Goal: Task Accomplishment & Management: Use online tool/utility

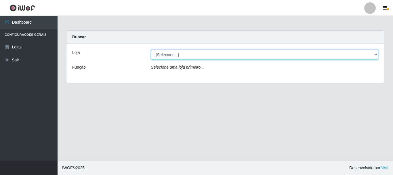
click at [176, 52] on select "[Selecione...] Nordestão - Alecrim" at bounding box center [265, 55] width 228 height 10
select select "453"
click at [151, 50] on select "[Selecione...] Nordestão - Alecrim" at bounding box center [265, 55] width 228 height 10
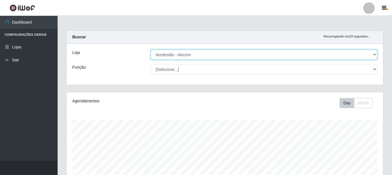
scroll to position [120, 316]
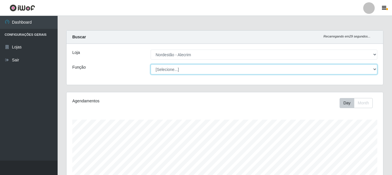
click at [183, 69] on select "[Selecione...] Balconista + Balconista de Padaria Balconista de Padaria ++ Emba…" at bounding box center [264, 69] width 227 height 10
select select "71"
click at [151, 64] on select "[Selecione...] Balconista + Balconista de Padaria Balconista de Padaria ++ Emba…" at bounding box center [264, 69] width 227 height 10
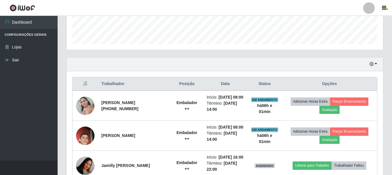
scroll to position [194, 0]
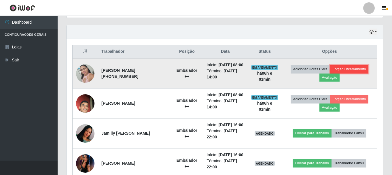
click at [343, 73] on button "Forçar Encerramento" at bounding box center [349, 69] width 39 height 8
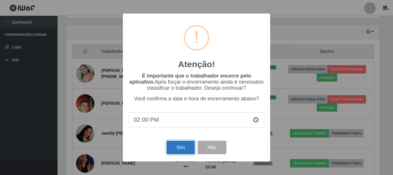
click at [189, 145] on button "Sim" at bounding box center [181, 148] width 28 height 14
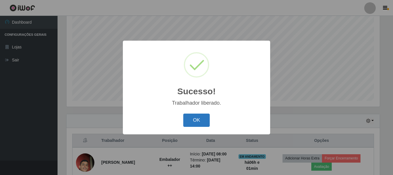
click at [200, 121] on button "OK" at bounding box center [196, 120] width 27 height 14
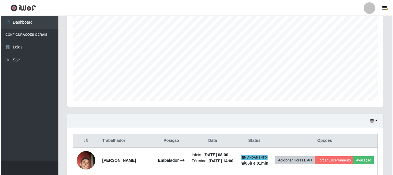
scroll to position [195, 0]
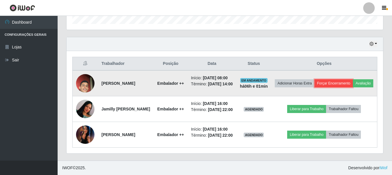
click at [339, 79] on button "Forçar Encerramento" at bounding box center [333, 83] width 39 height 8
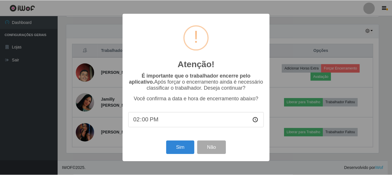
scroll to position [120, 314]
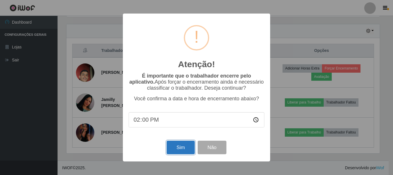
click at [173, 154] on button "Sim" at bounding box center [181, 148] width 28 height 14
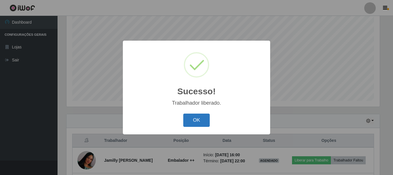
click at [208, 120] on button "OK" at bounding box center [196, 120] width 27 height 14
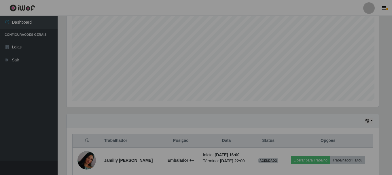
scroll to position [120, 316]
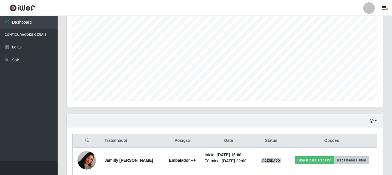
drag, startPoint x: 391, startPoint y: 76, endPoint x: 390, endPoint y: 118, distance: 41.8
click at [390, 118] on div "Carregando... Buscar Recarregando em 0 segundos... Loja [Selecione...] Nordestã…" at bounding box center [225, 68] width 334 height 287
